Goal: Task Accomplishment & Management: Use online tool/utility

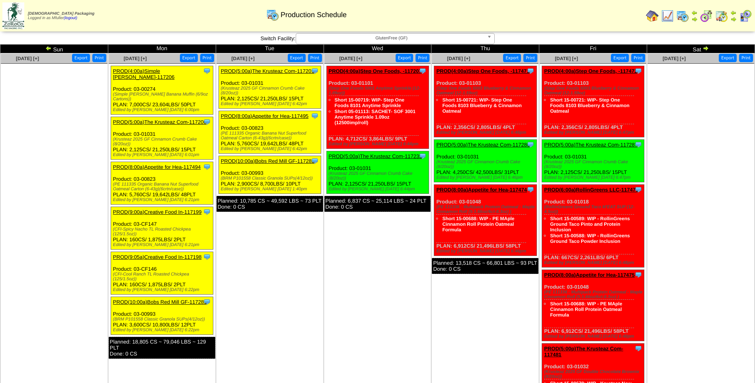
click at [282, 72] on link "PROD(5:00a)The Krusteaz Com-117201" at bounding box center [267, 71] width 93 height 6
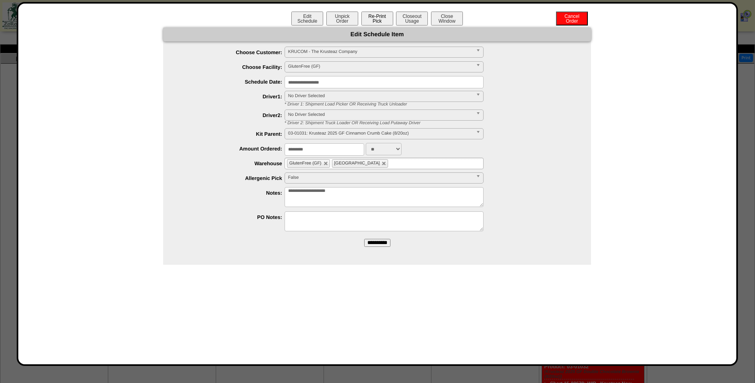
click at [381, 18] on button "Re-Print Pick" at bounding box center [377, 19] width 32 height 14
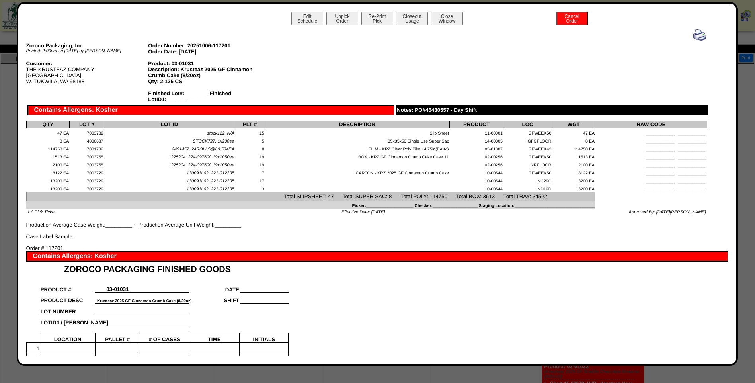
click at [695, 35] on img at bounding box center [699, 35] width 13 height 13
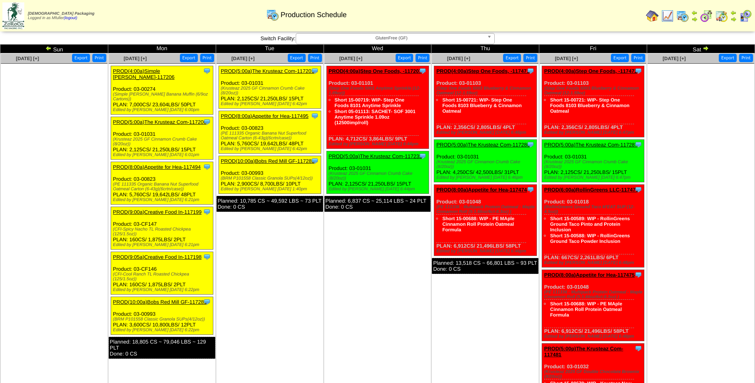
click at [273, 116] on link "PROD(8:00a)Appetite for Hea-117495" at bounding box center [265, 116] width 88 height 6
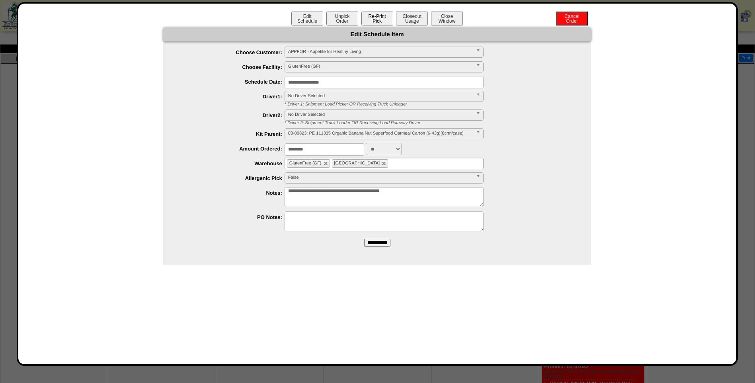
click at [377, 20] on button "Re-Print Pick" at bounding box center [377, 19] width 32 height 14
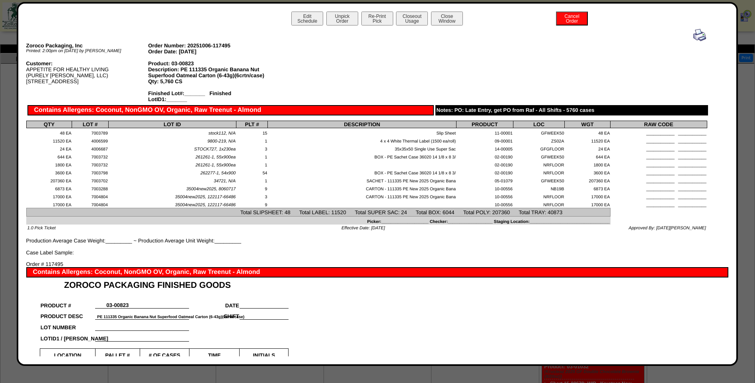
click at [695, 33] on img at bounding box center [699, 35] width 13 height 13
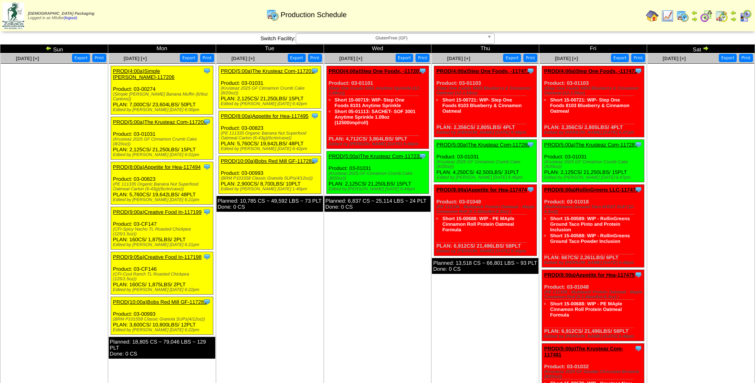
click at [275, 161] on link "PROD(10:00a)Bobs Red Mill GF-117282" at bounding box center [268, 161] width 94 height 6
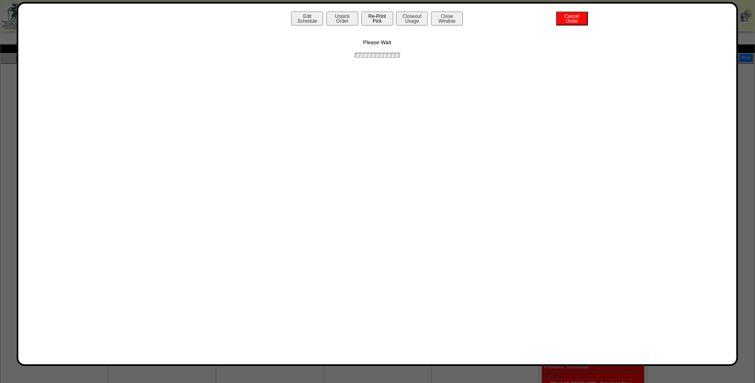
click at [376, 21] on button "Re-Print Pick" at bounding box center [377, 19] width 32 height 14
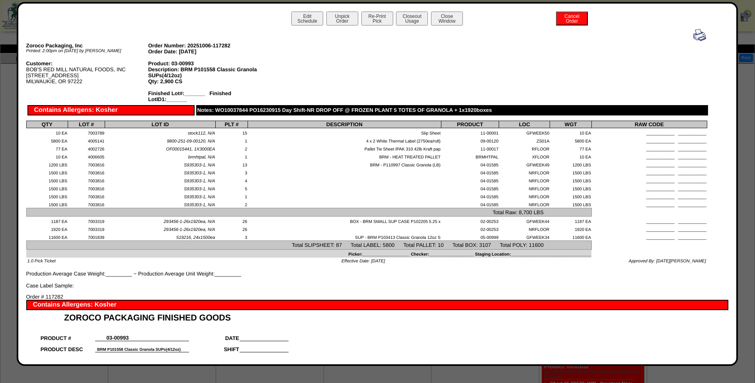
click at [693, 33] on img at bounding box center [699, 35] width 13 height 13
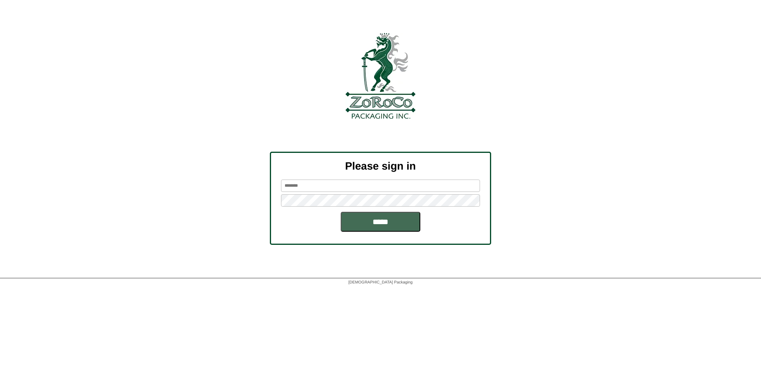
type input "*******"
click at [376, 226] on input "*****" at bounding box center [381, 222] width 80 height 20
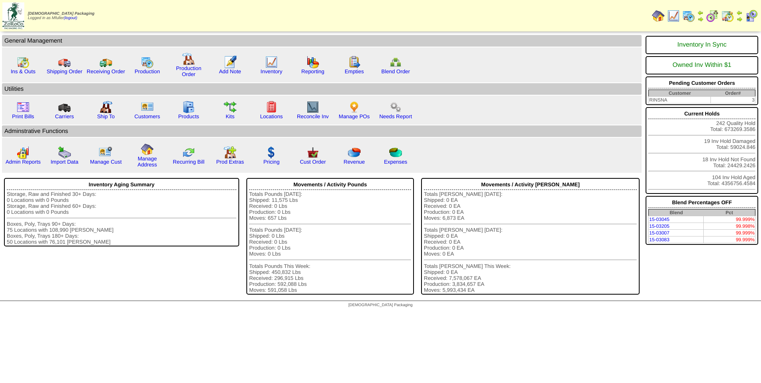
click at [726, 16] on img at bounding box center [727, 16] width 13 height 13
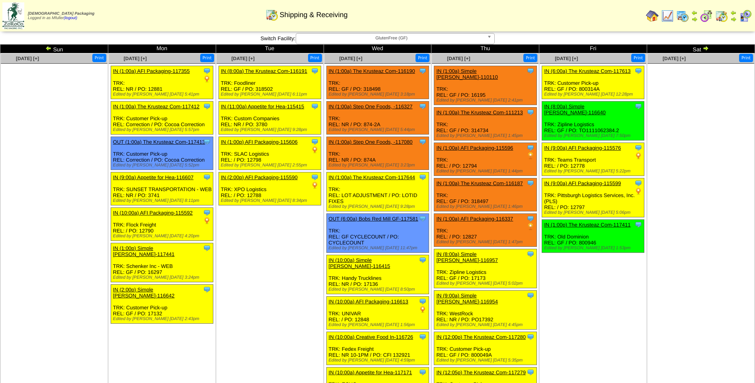
click at [706, 49] on img at bounding box center [705, 48] width 6 height 6
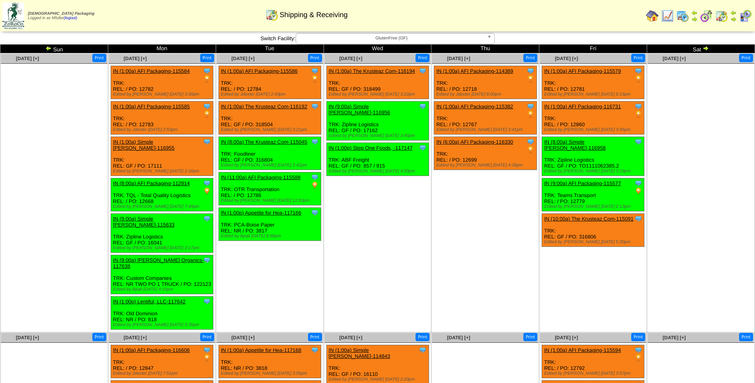
click at [428, 41] on span "GlutenFree (GF)" at bounding box center [391, 38] width 185 height 10
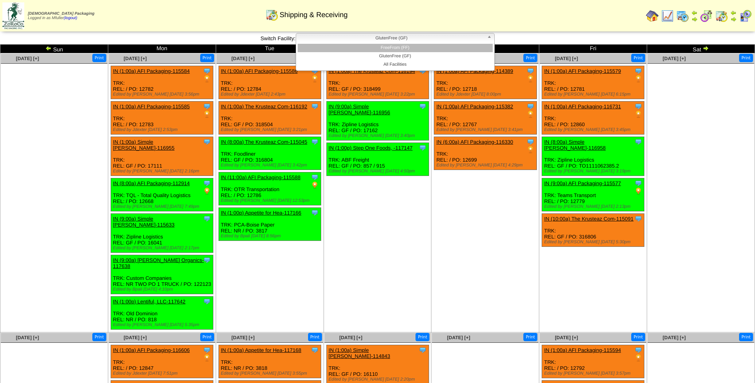
click at [417, 47] on li "FreeFrom (FF)" at bounding box center [395, 48] width 195 height 8
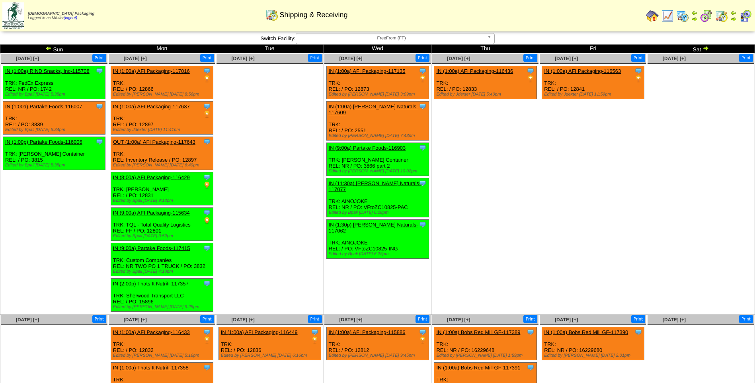
click at [350, 39] on span "FreeFrom (FF)" at bounding box center [391, 38] width 185 height 10
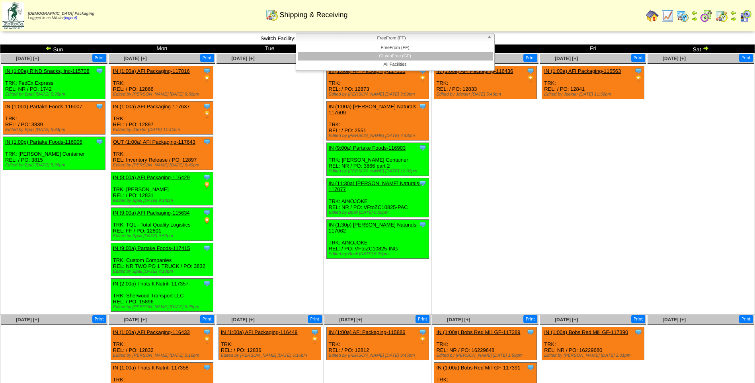
click at [343, 56] on li "GlutenFree (GF)" at bounding box center [395, 56] width 195 height 8
